Goal: Navigation & Orientation: Understand site structure

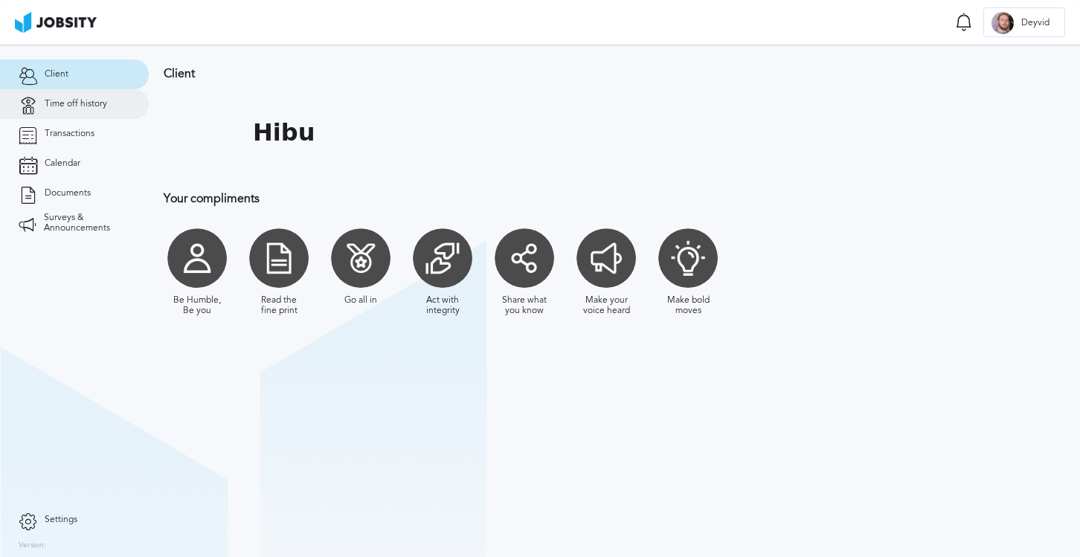
click at [111, 93] on link "Time off history" at bounding box center [74, 104] width 149 height 30
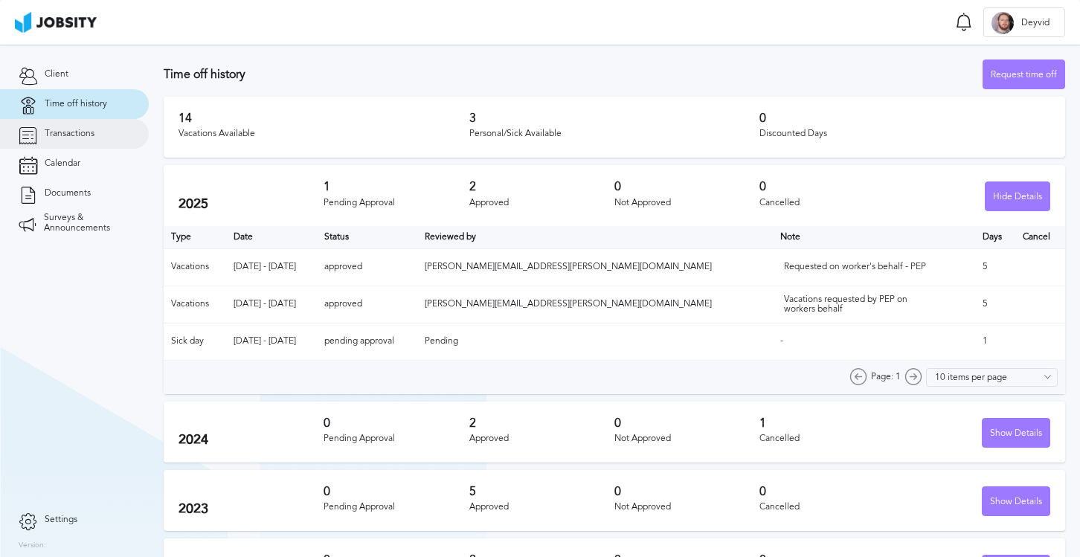
click at [132, 135] on link "Transactions" at bounding box center [74, 134] width 149 height 30
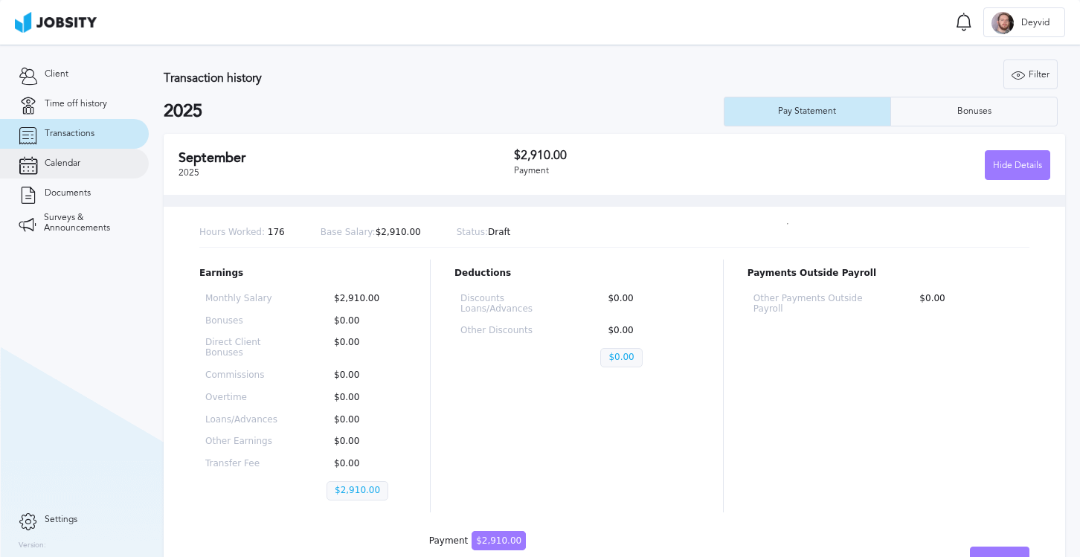
click at [115, 167] on link "Calendar" at bounding box center [74, 164] width 149 height 30
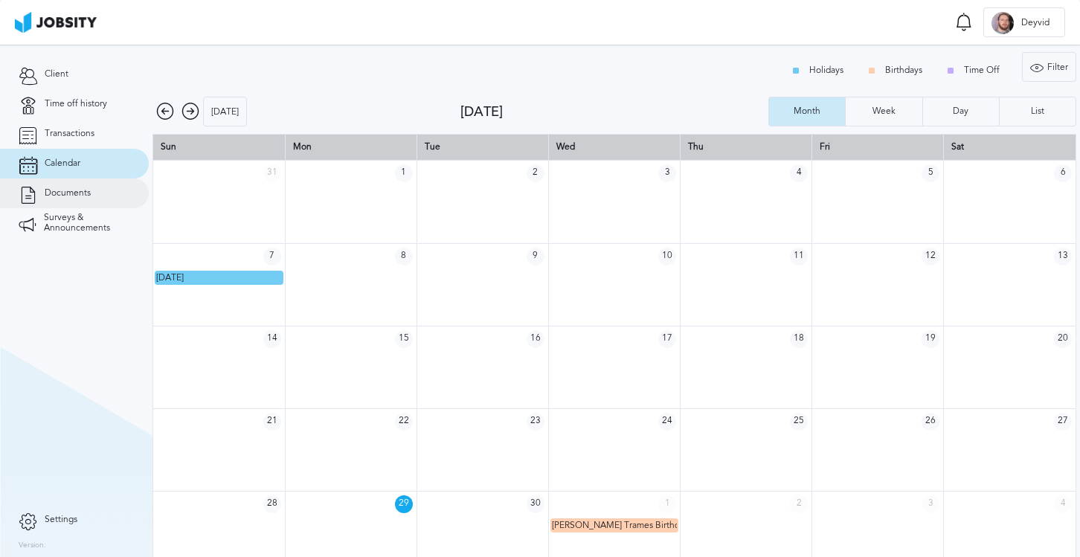
click at [98, 196] on link "Documents" at bounding box center [74, 194] width 149 height 30
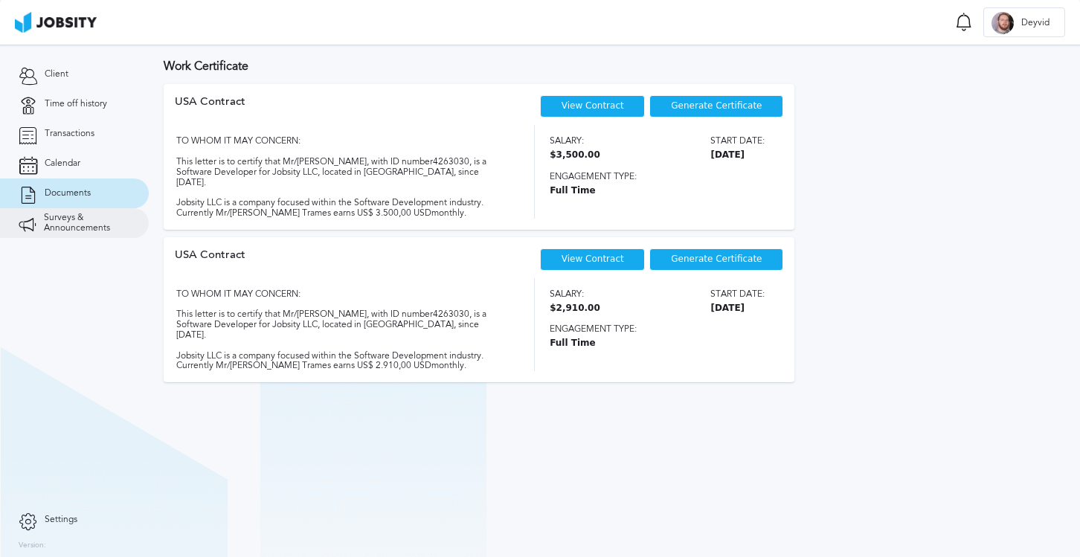
click at [82, 218] on span "Surveys & Announcements" at bounding box center [87, 223] width 86 height 21
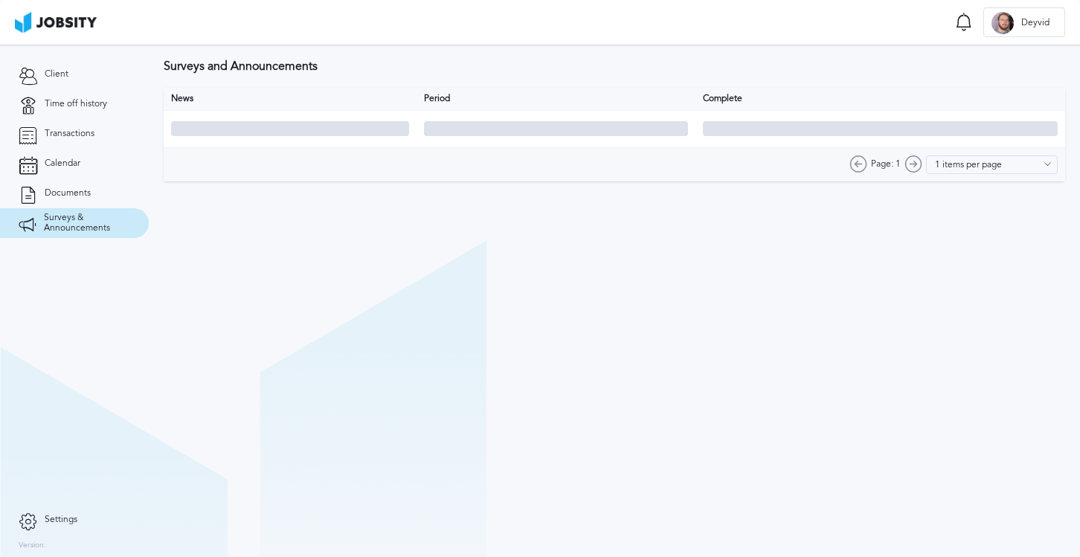
type input "10 items per page"
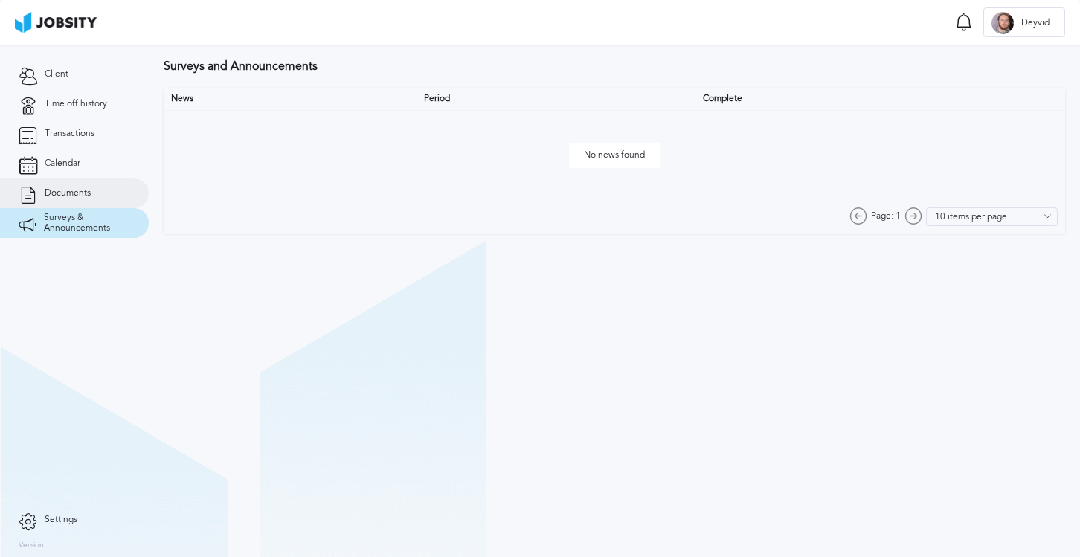
click at [91, 198] on link "Documents" at bounding box center [74, 194] width 149 height 30
